Goal: Register for event/course

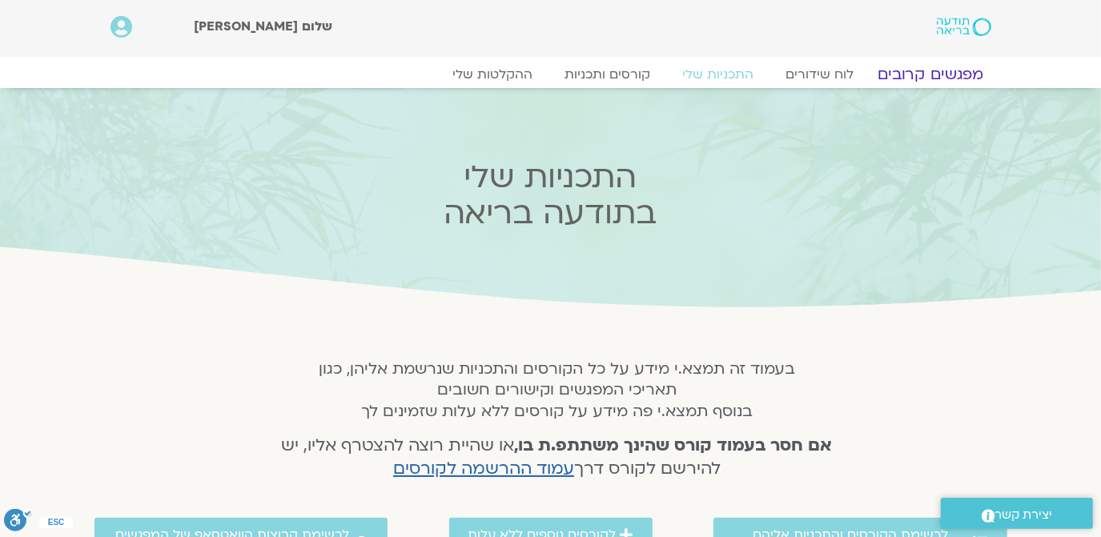
click at [934, 74] on link "מפגשים קרובים" at bounding box center [930, 74] width 145 height 19
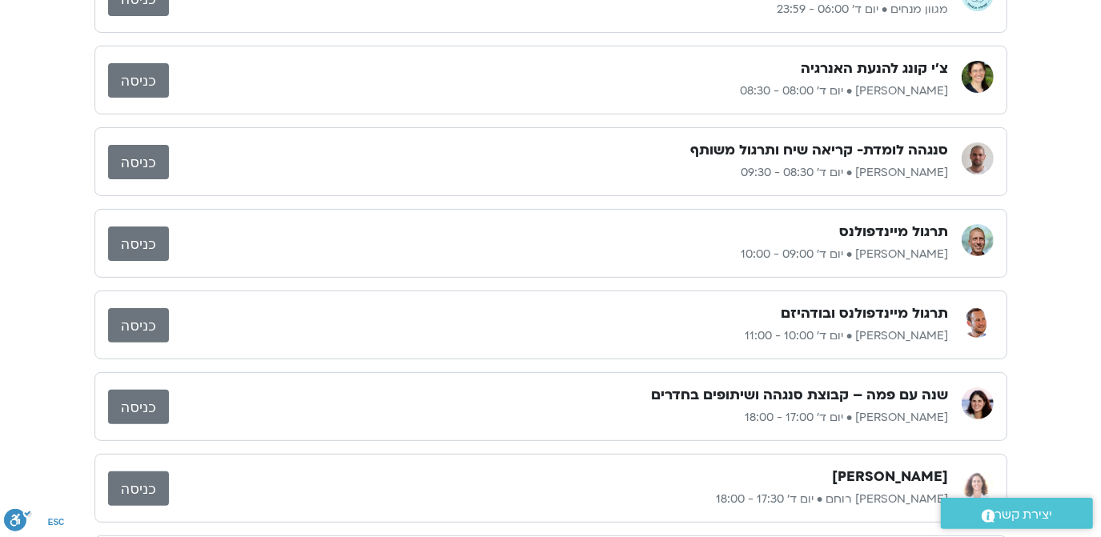
scroll to position [194, 0]
